Goal: Download file/media

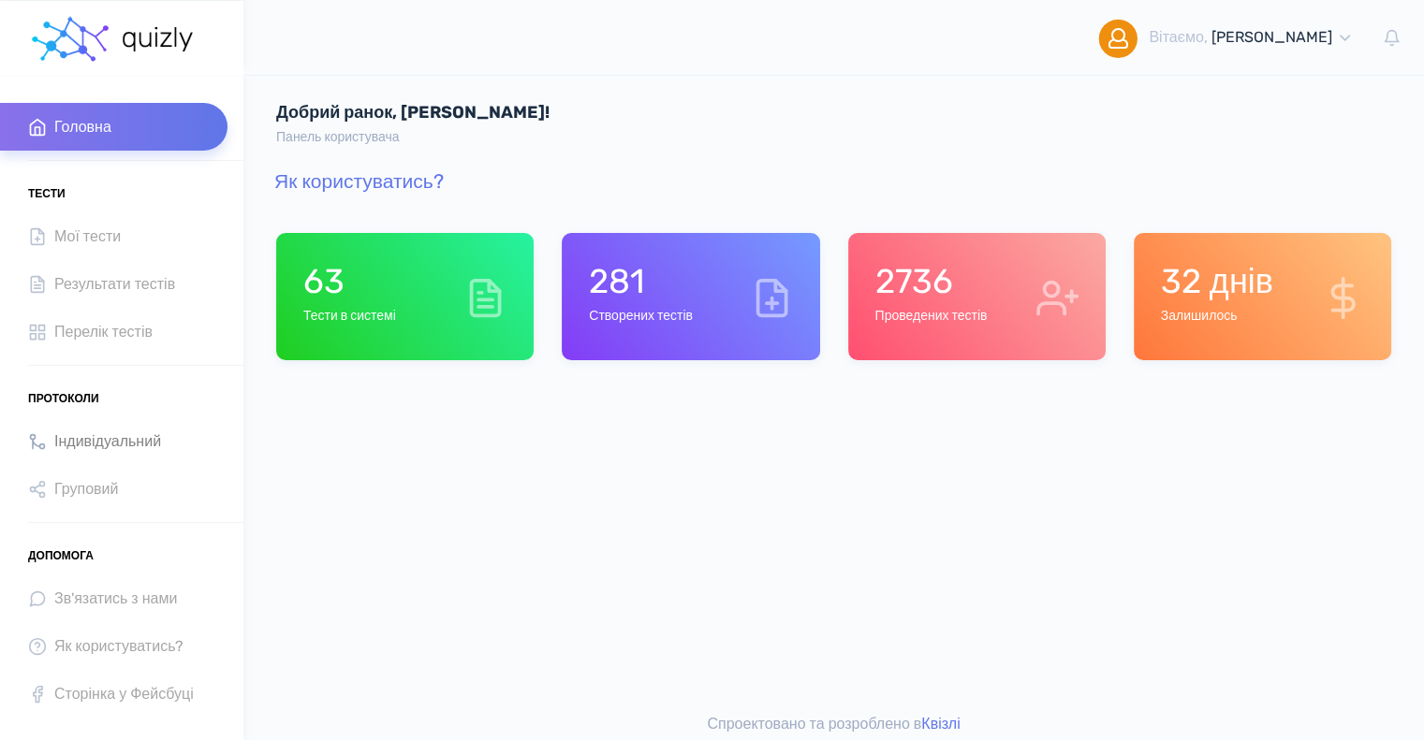
click at [122, 442] on span "Індивідуальний" at bounding box center [107, 441] width 107 height 25
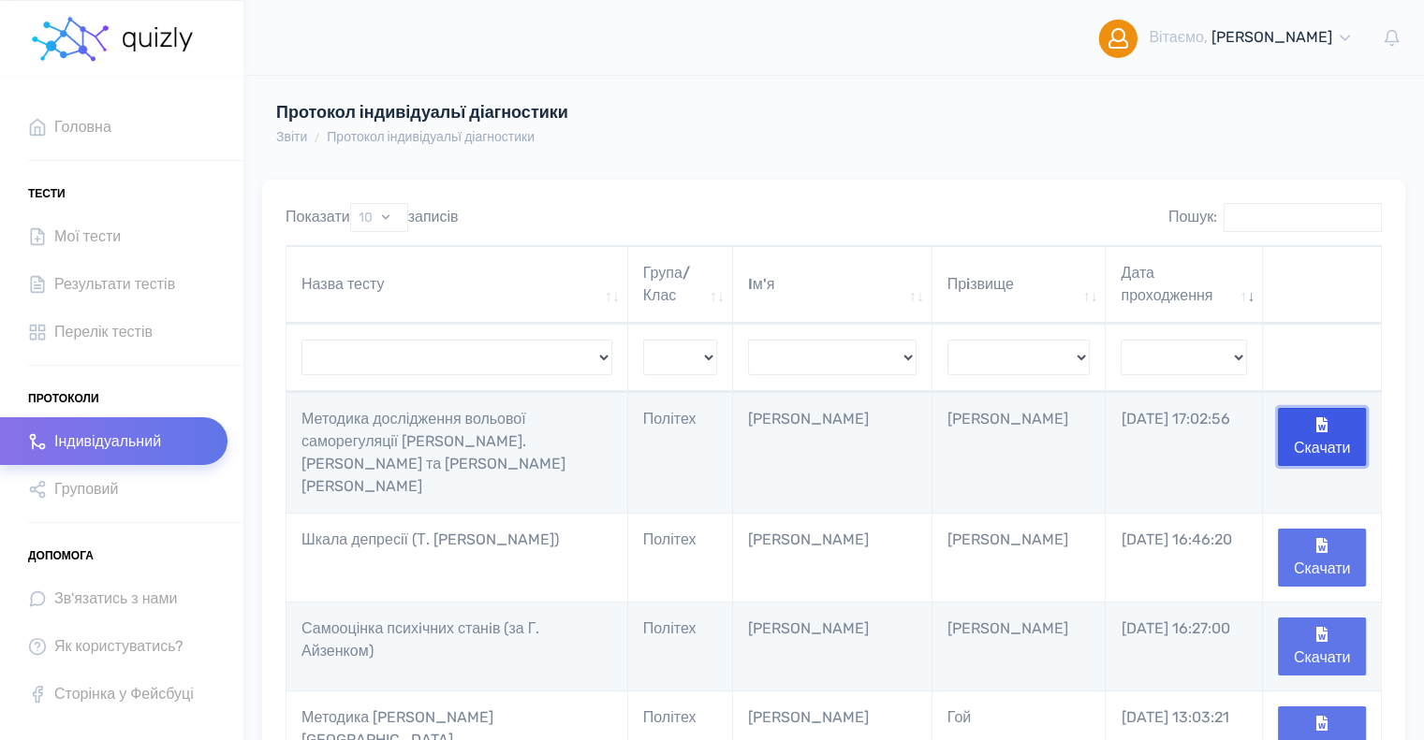
click at [1314, 435] on button "Скачати" at bounding box center [1322, 437] width 88 height 58
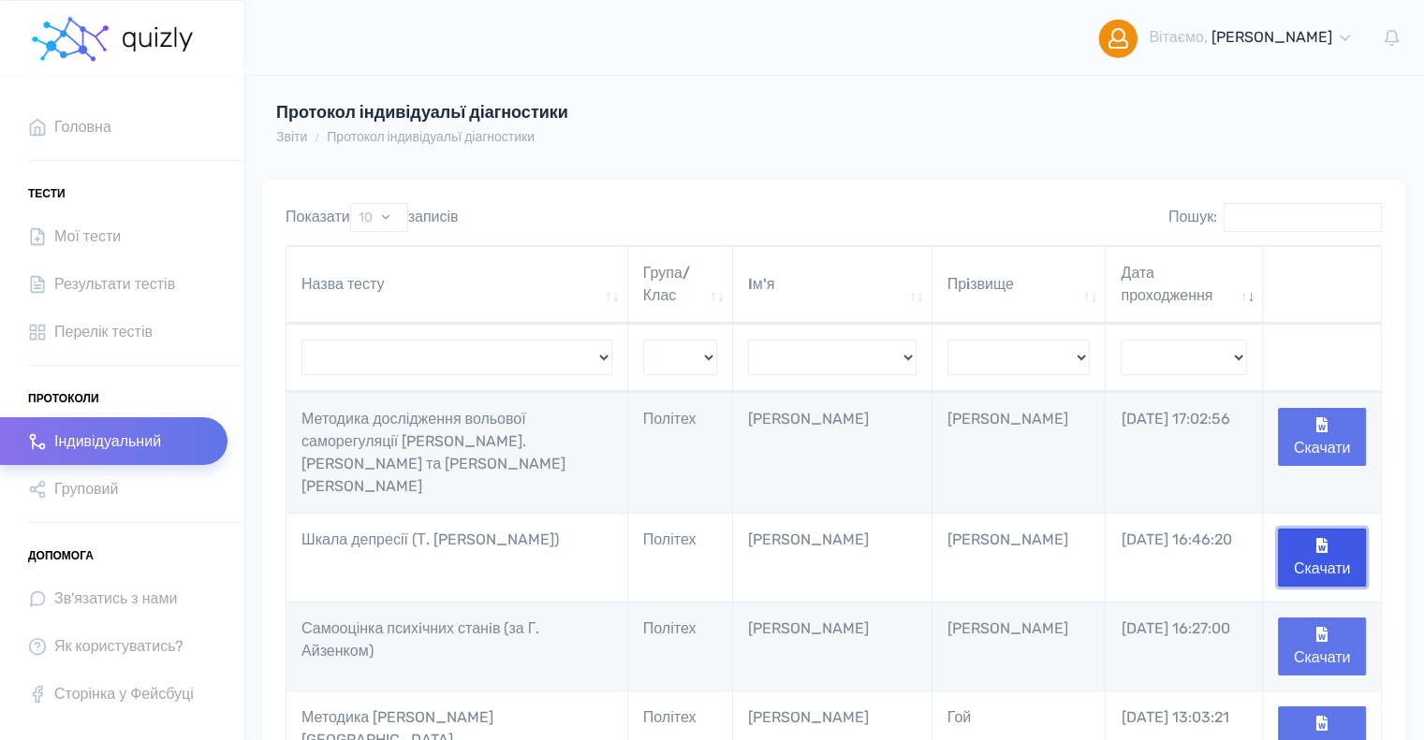
click at [1314, 529] on button "Скачати" at bounding box center [1322, 558] width 88 height 58
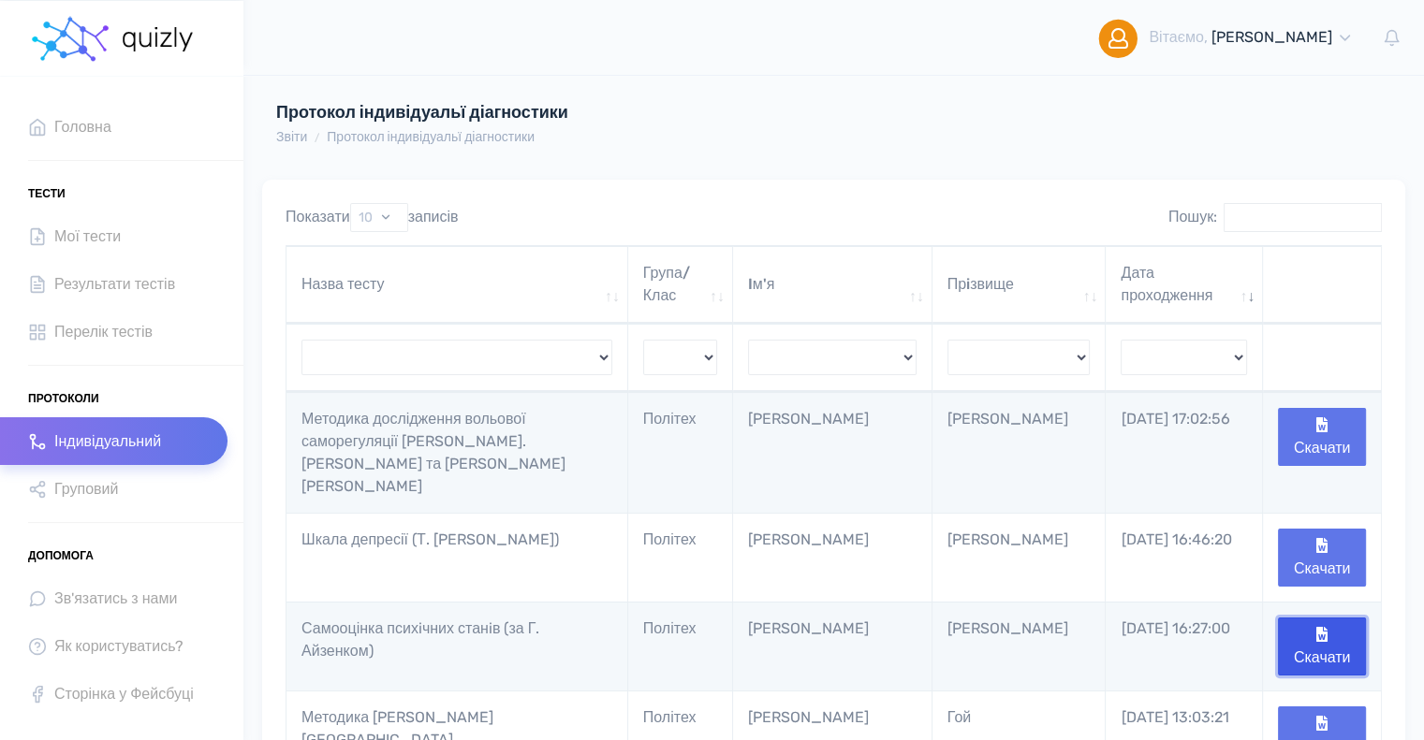
click at [1316, 618] on button "Скачати" at bounding box center [1322, 647] width 88 height 58
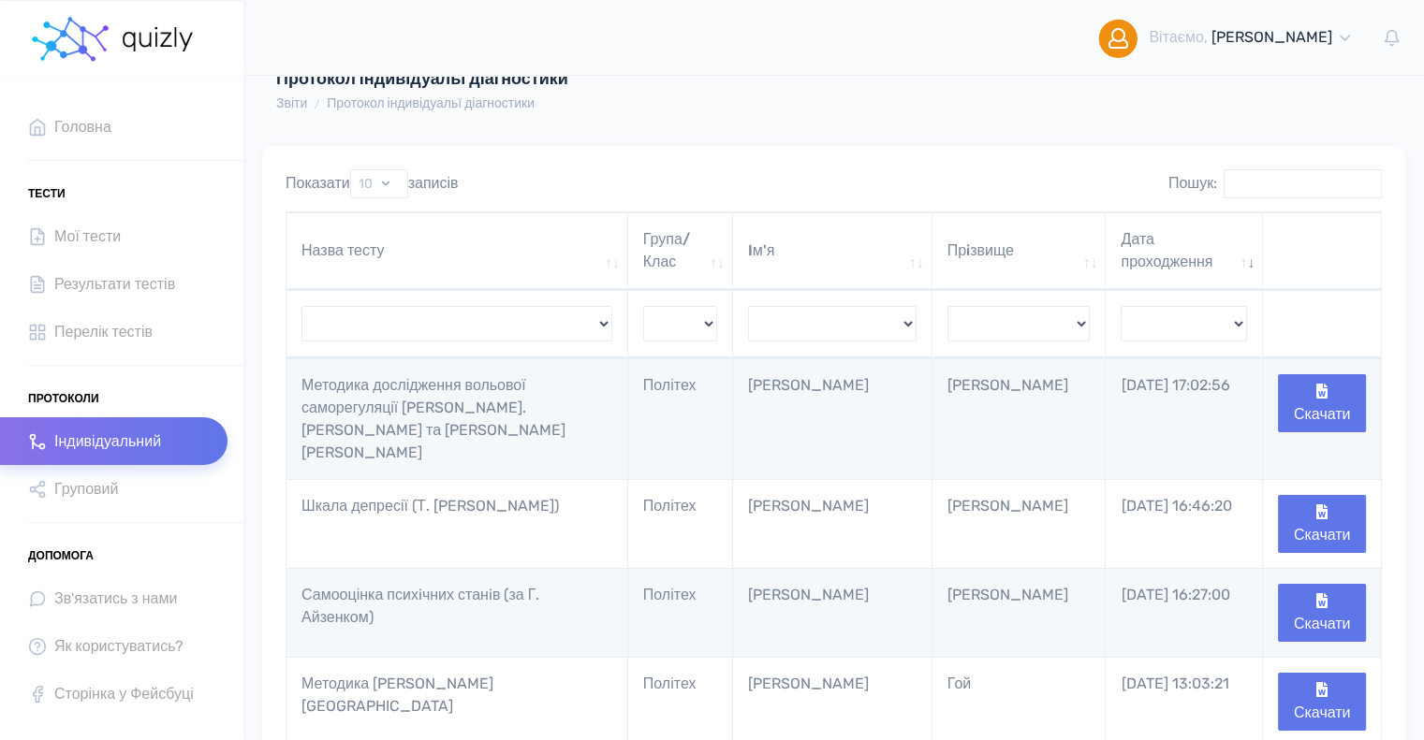
scroll to position [94, 0]
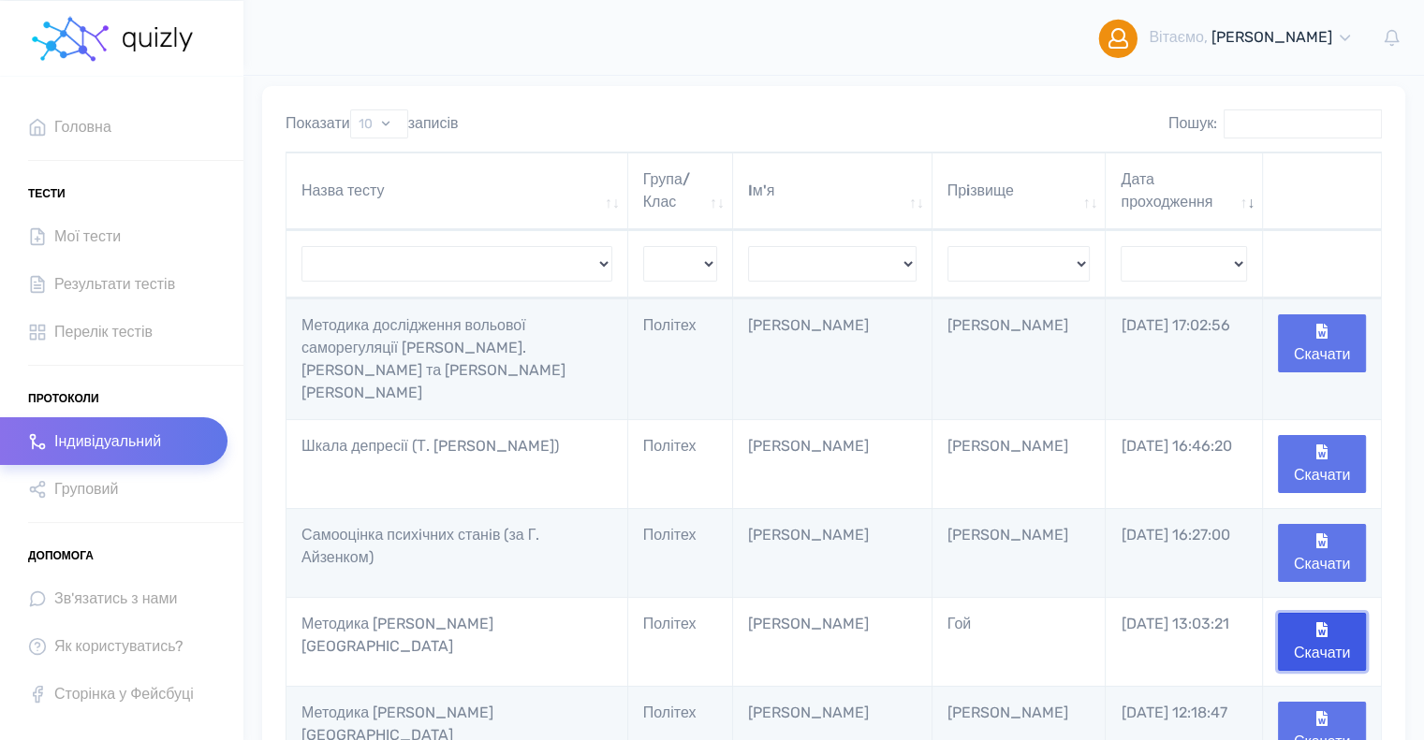
click at [1299, 613] on button "Скачати" at bounding box center [1322, 642] width 88 height 58
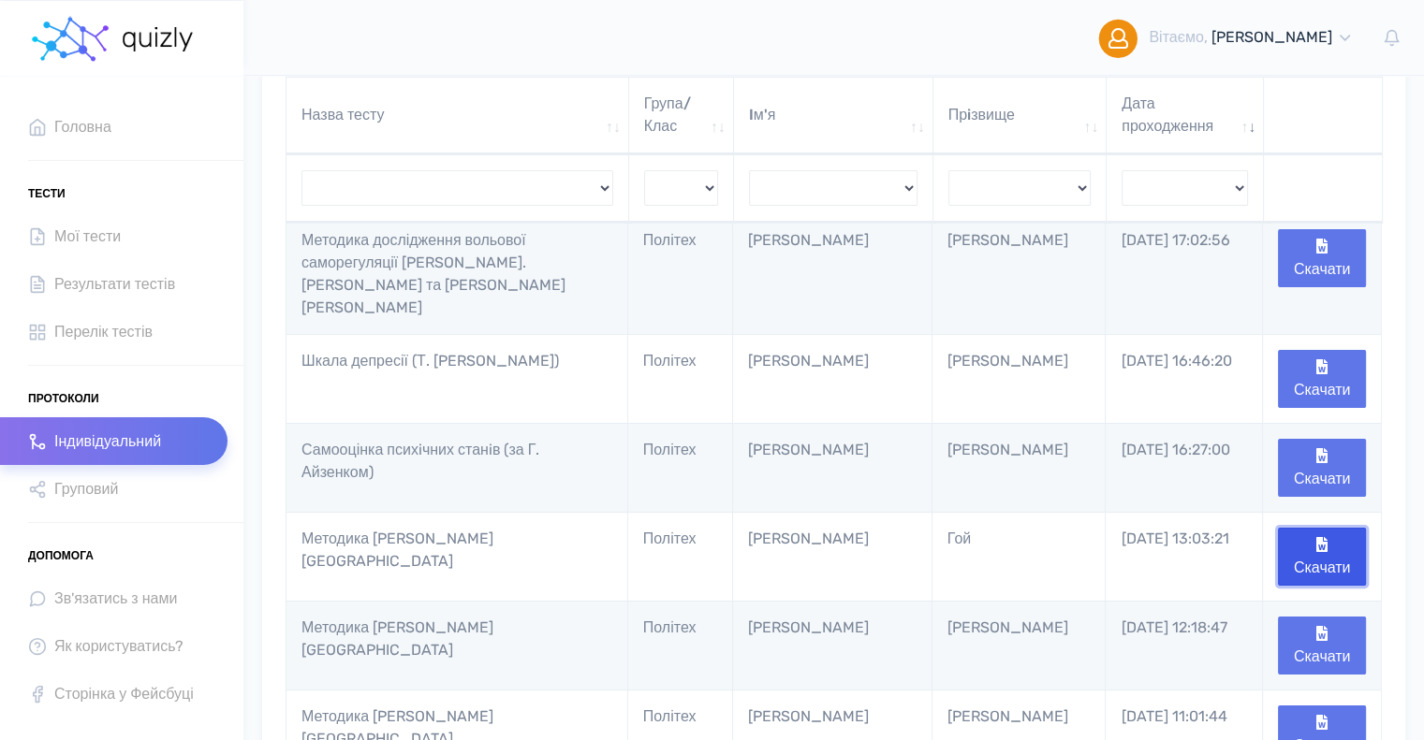
scroll to position [281, 0]
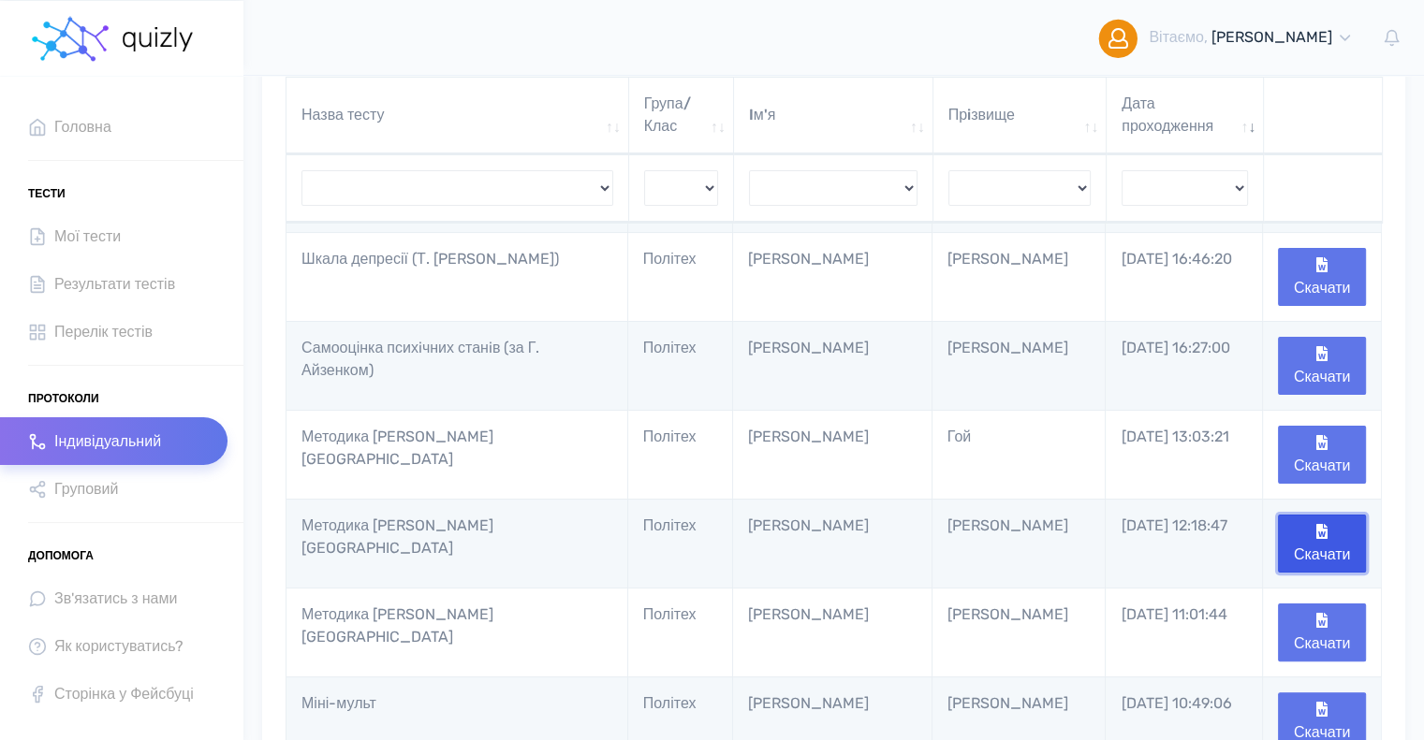
click at [1332, 515] on button "Скачати" at bounding box center [1322, 544] width 88 height 58
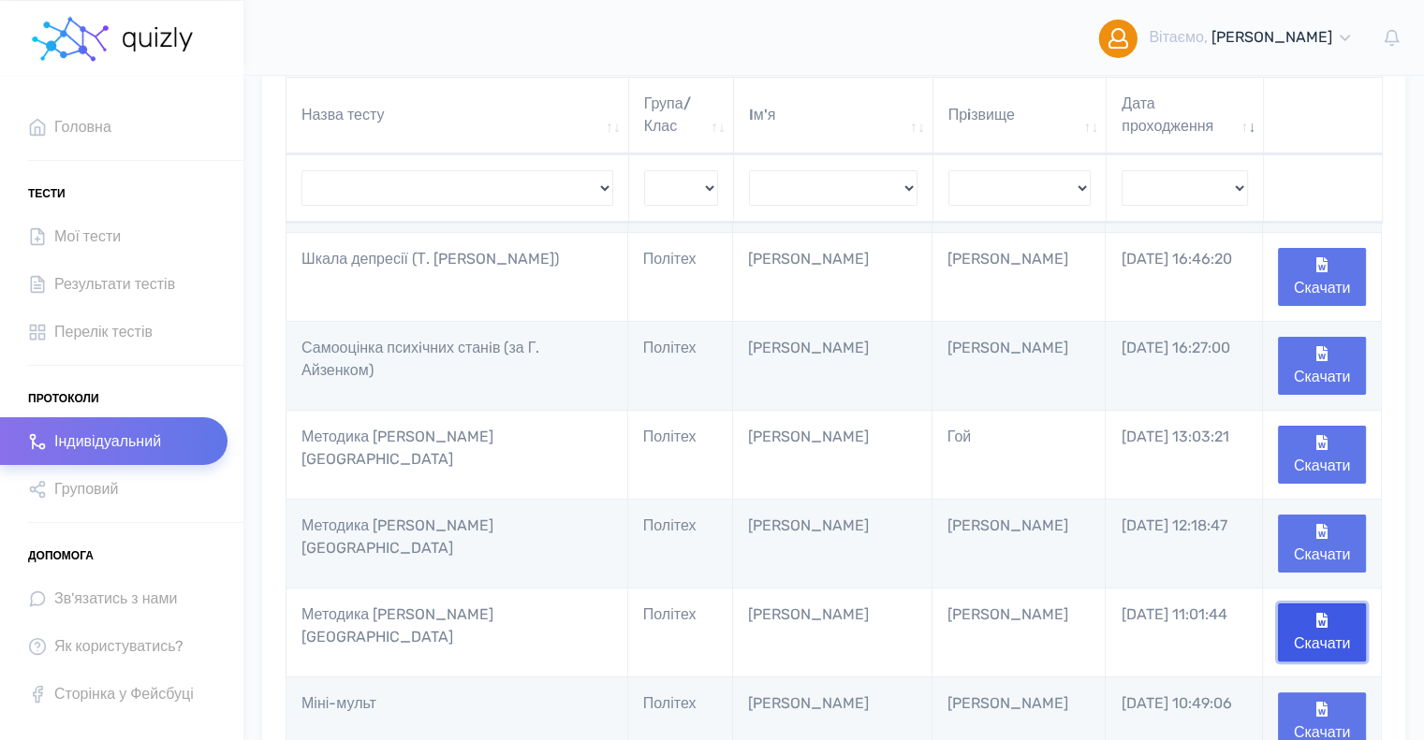
click at [1318, 609] on button "Скачати" at bounding box center [1322, 633] width 88 height 58
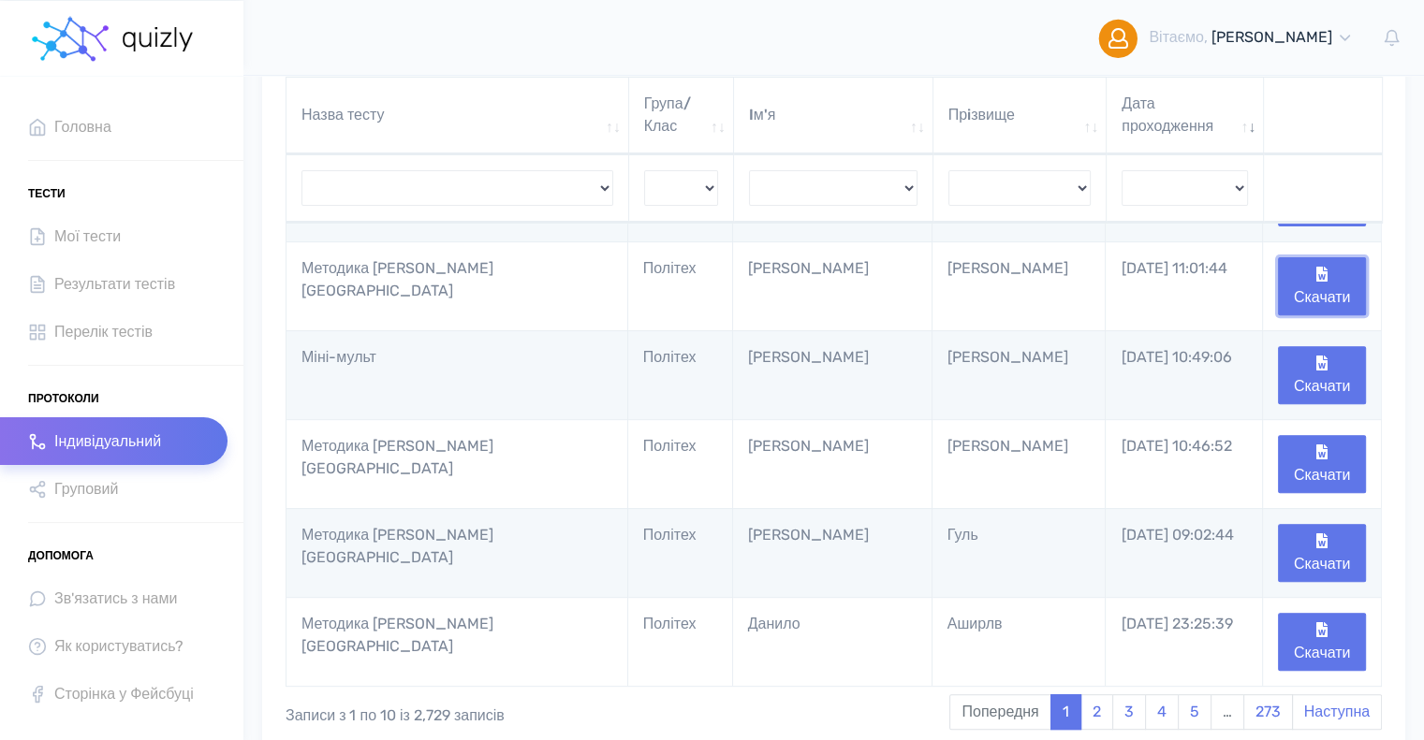
scroll to position [655, 0]
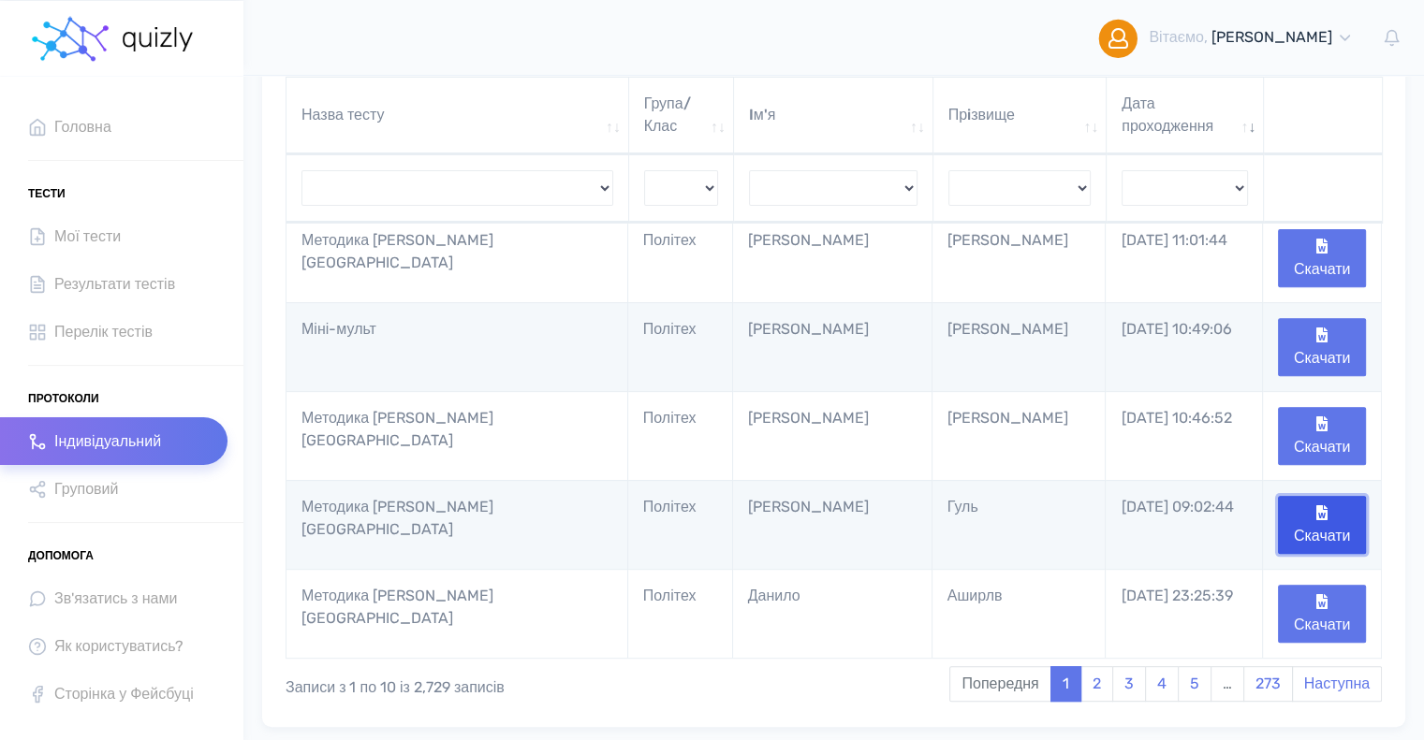
click at [1314, 496] on button "Скачати" at bounding box center [1322, 525] width 88 height 58
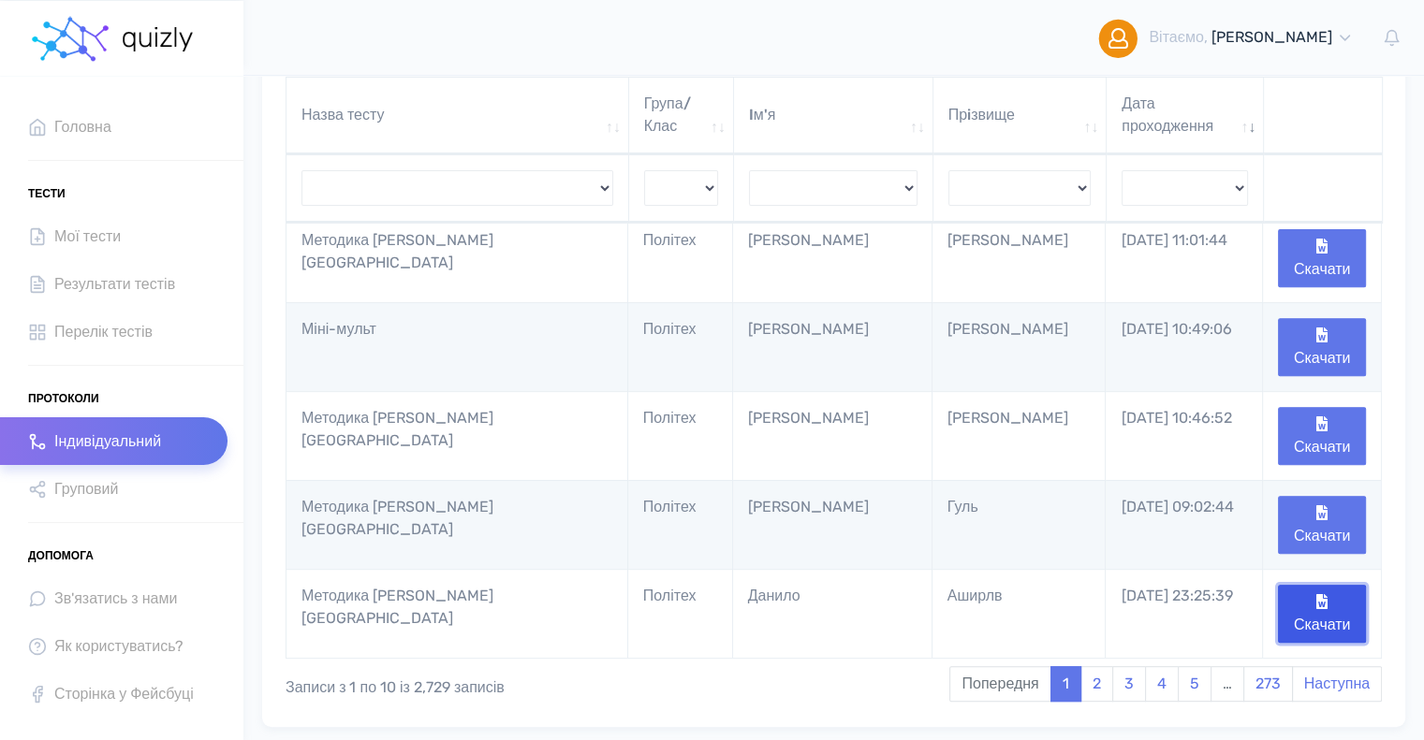
click at [1335, 585] on button "Скачати" at bounding box center [1322, 614] width 88 height 58
click at [1100, 666] on link "2" at bounding box center [1096, 684] width 33 height 36
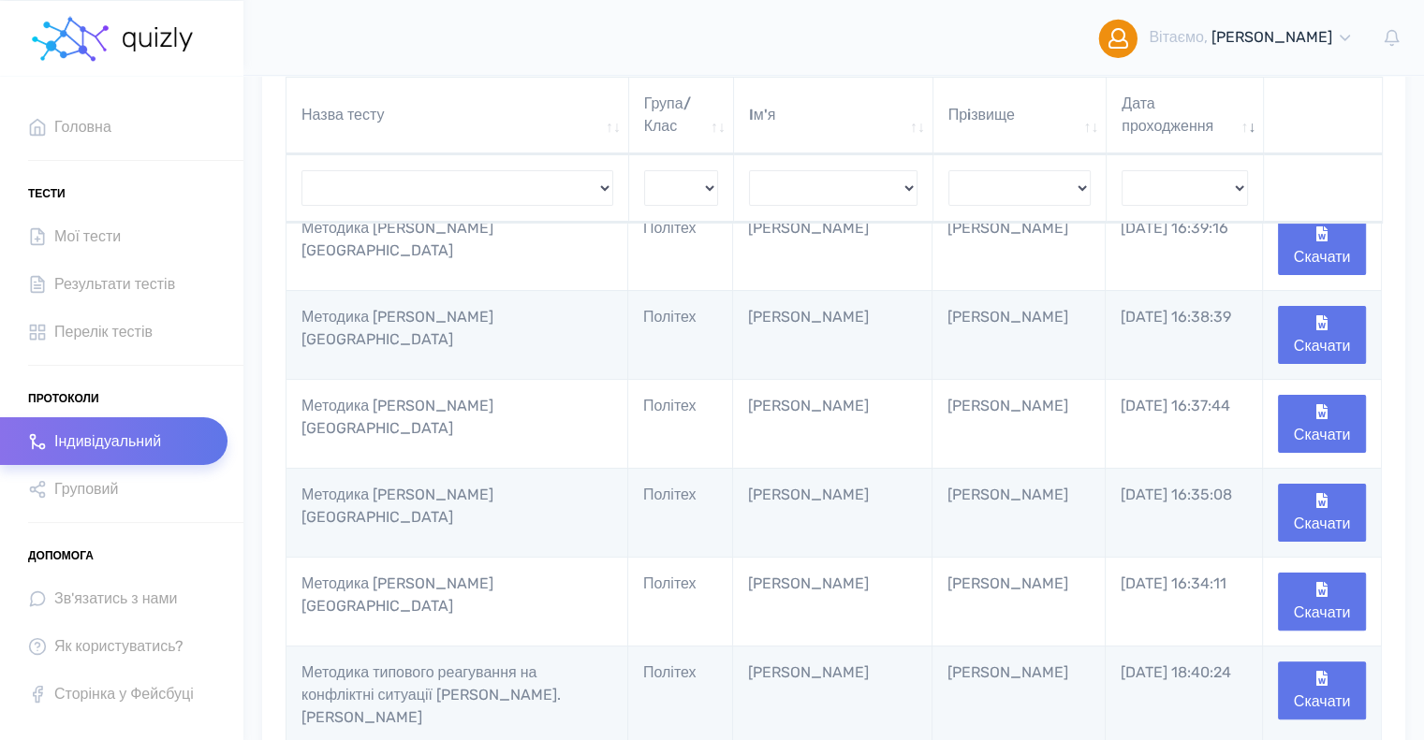
scroll to position [281, 0]
